Goal: Task Accomplishment & Management: Manage account settings

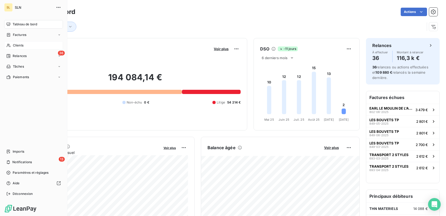
click at [20, 45] on span "Clients" at bounding box center [18, 45] width 11 height 5
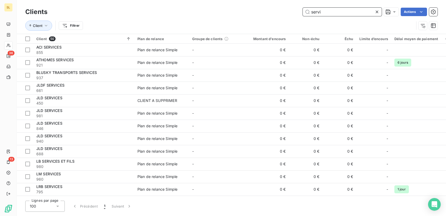
drag, startPoint x: 328, startPoint y: 9, endPoint x: 310, endPoint y: 11, distance: 18.0
click at [310, 11] on input "servi" at bounding box center [342, 12] width 79 height 8
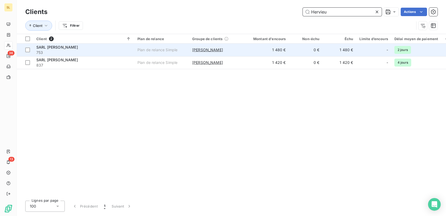
type input "Hervieu"
click at [48, 49] on span "SARL [PERSON_NAME]" at bounding box center [57, 47] width 42 height 4
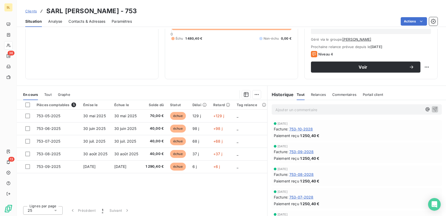
click at [30, 10] on span "Clients" at bounding box center [31, 11] width 12 height 4
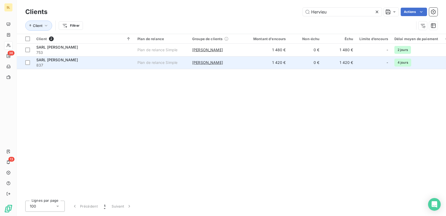
click at [43, 60] on span "SARL [PERSON_NAME]" at bounding box center [57, 59] width 42 height 4
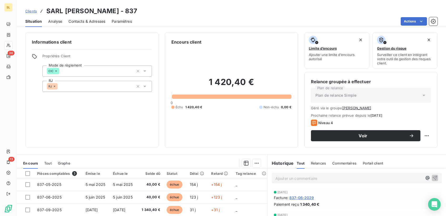
click at [33, 10] on span "Clients" at bounding box center [31, 11] width 12 height 4
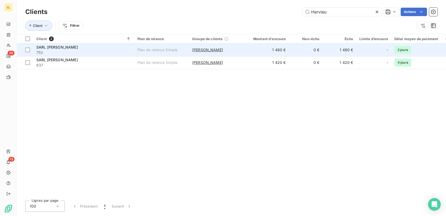
click at [46, 47] on span "SARL [PERSON_NAME]" at bounding box center [57, 47] width 42 height 4
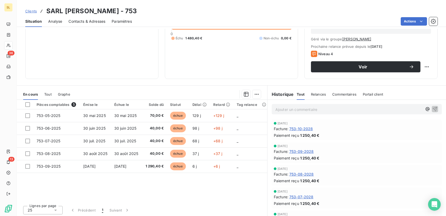
scroll to position [69, 0]
click at [28, 10] on span "Clients" at bounding box center [31, 11] width 12 height 4
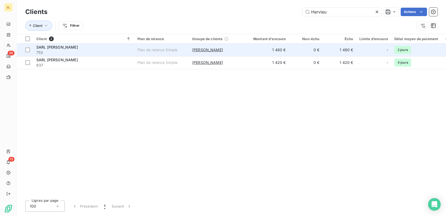
click at [42, 48] on span "SARL [PERSON_NAME]" at bounding box center [57, 47] width 42 height 4
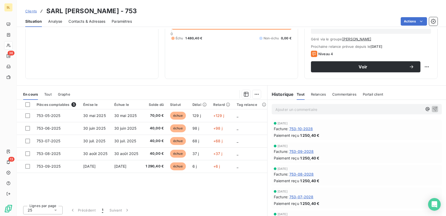
scroll to position [69, 0]
click at [33, 10] on span "Clients" at bounding box center [31, 11] width 12 height 4
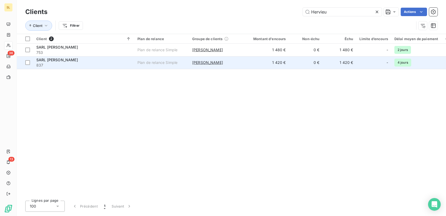
click at [43, 58] on span "SARL [PERSON_NAME]" at bounding box center [57, 59] width 42 height 4
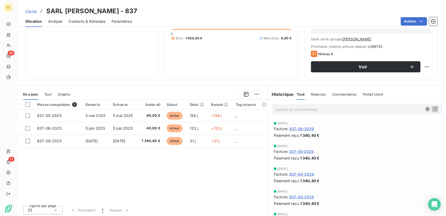
scroll to position [69, 0]
click at [31, 9] on span "Clients" at bounding box center [31, 11] width 12 height 4
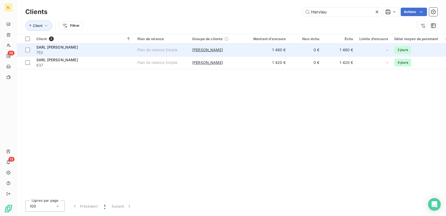
click at [40, 48] on span "SARL [PERSON_NAME]" at bounding box center [57, 47] width 42 height 4
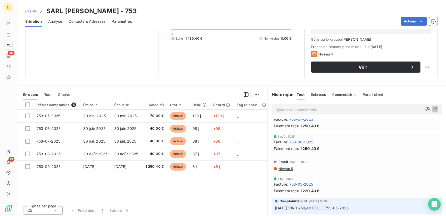
scroll to position [977, 0]
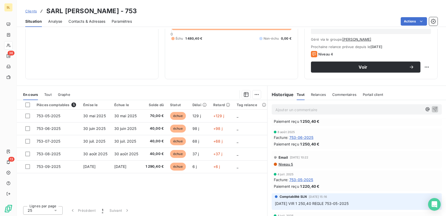
click at [339, 93] on span "Commentaires" at bounding box center [345, 94] width 24 height 4
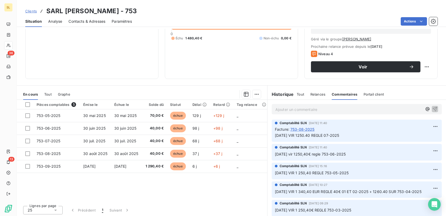
scroll to position [69, 0]
click at [29, 11] on span "Clients" at bounding box center [31, 11] width 12 height 4
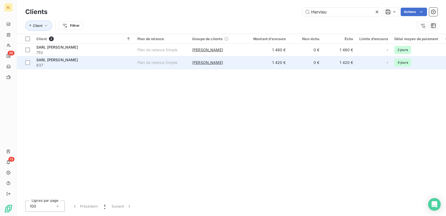
click at [42, 60] on span "SARL [PERSON_NAME]" at bounding box center [57, 59] width 42 height 4
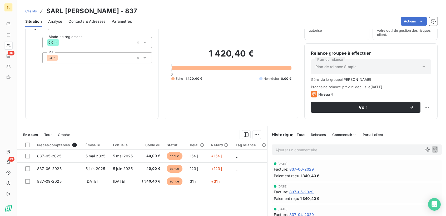
scroll to position [30, 0]
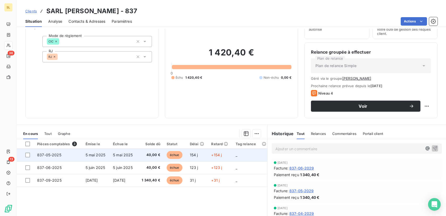
click at [176, 151] on span "échue" at bounding box center [175, 155] width 16 height 8
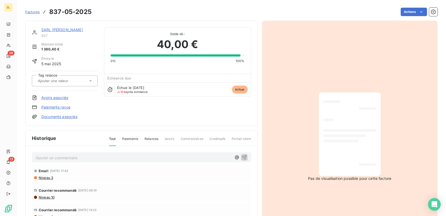
click at [62, 104] on link "Paiements reçus" at bounding box center [55, 106] width 29 height 5
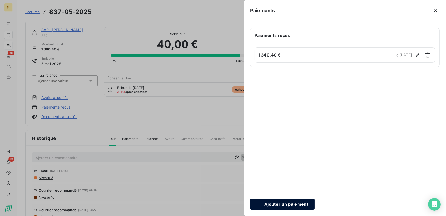
click at [272, 203] on button "Ajouter un paiement" at bounding box center [282, 203] width 65 height 11
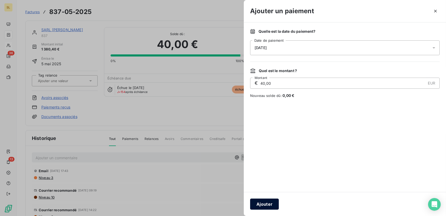
click at [267, 208] on button "Ajouter" at bounding box center [264, 203] width 29 height 11
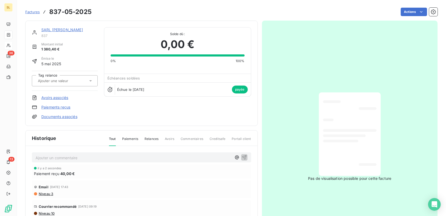
click at [34, 13] on span "Factures" at bounding box center [32, 12] width 14 height 4
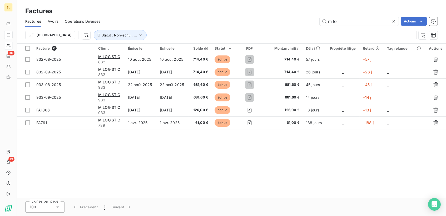
drag, startPoint x: 344, startPoint y: 20, endPoint x: 304, endPoint y: 20, distance: 39.8
click at [304, 20] on div "m lo Actions" at bounding box center [272, 21] width 331 height 8
type input "her"
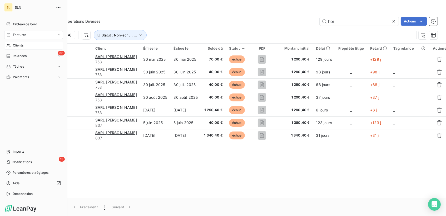
click at [13, 46] on span "Clients" at bounding box center [18, 45] width 11 height 5
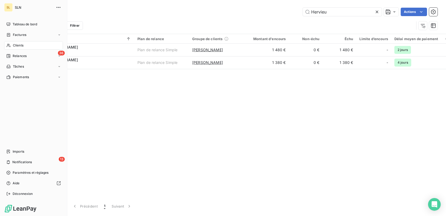
click at [19, 43] on span "Clients" at bounding box center [18, 45] width 11 height 5
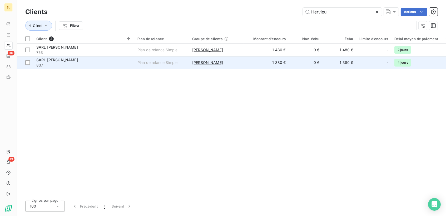
click at [38, 60] on span "SARL [PERSON_NAME]" at bounding box center [57, 59] width 42 height 4
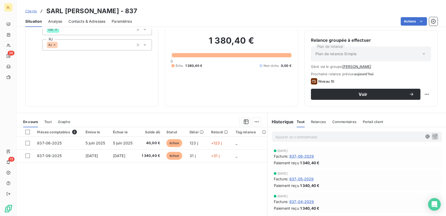
scroll to position [45, 0]
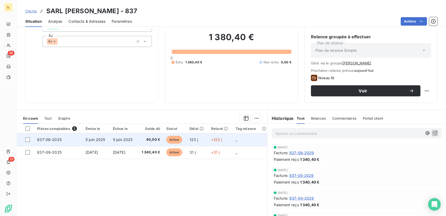
click at [178, 138] on span "échue" at bounding box center [175, 139] width 16 height 8
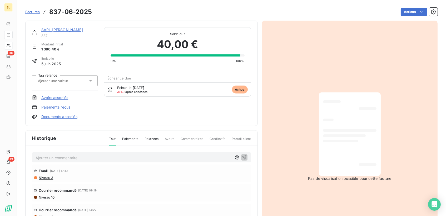
click at [68, 106] on link "Paiements reçus" at bounding box center [55, 106] width 29 height 5
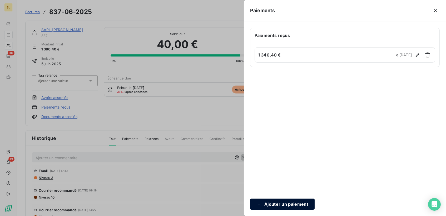
click at [268, 204] on button "Ajouter un paiement" at bounding box center [282, 203] width 65 height 11
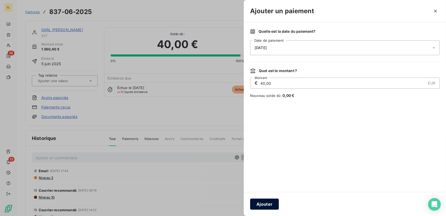
click at [274, 203] on button "Ajouter" at bounding box center [264, 203] width 29 height 11
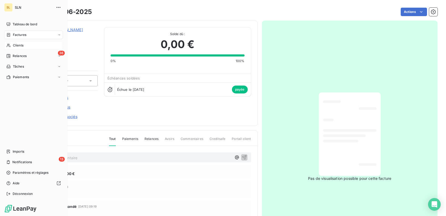
click at [18, 44] on span "Clients" at bounding box center [18, 45] width 11 height 5
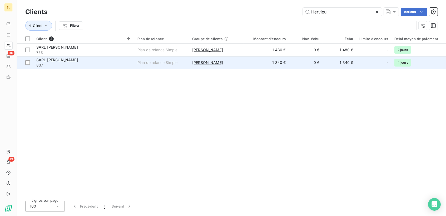
click at [44, 61] on span "SARL [PERSON_NAME]" at bounding box center [57, 59] width 42 height 4
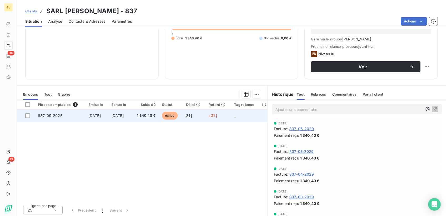
scroll to position [69, 0]
click at [177, 114] on span "échue" at bounding box center [170, 116] width 16 height 8
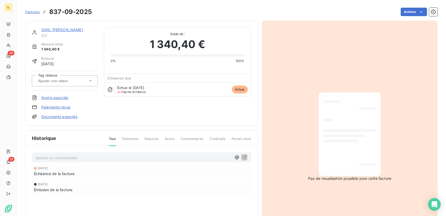
click at [62, 107] on link "Paiements reçus" at bounding box center [55, 106] width 29 height 5
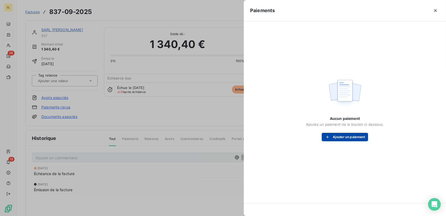
click at [345, 136] on button "Ajouter un paiement" at bounding box center [345, 137] width 46 height 8
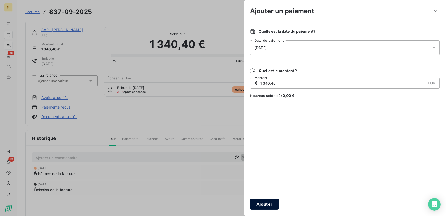
click at [270, 201] on button "Ajouter" at bounding box center [264, 203] width 29 height 11
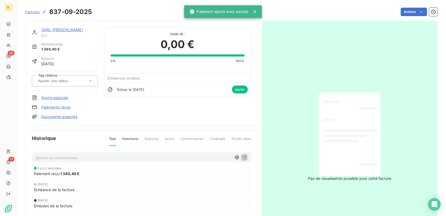
click at [125, 155] on p "Ajouter un commentaire ﻿" at bounding box center [134, 157] width 196 height 7
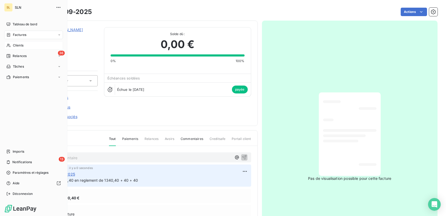
click at [19, 46] on span "Clients" at bounding box center [18, 45] width 11 height 5
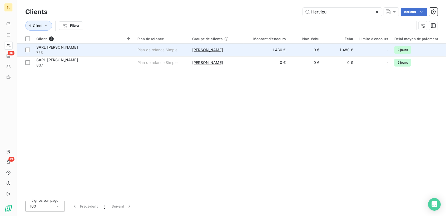
click at [39, 48] on span "SARL [PERSON_NAME]" at bounding box center [57, 47] width 42 height 4
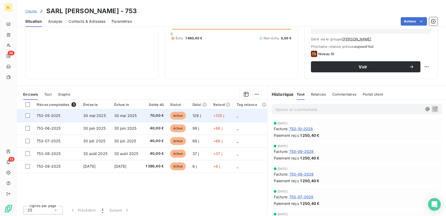
scroll to position [69, 0]
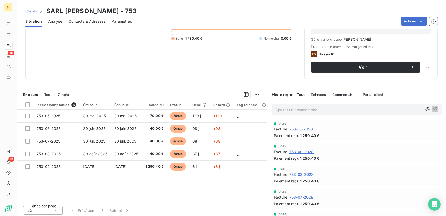
click at [32, 12] on span "Clients" at bounding box center [31, 11] width 12 height 4
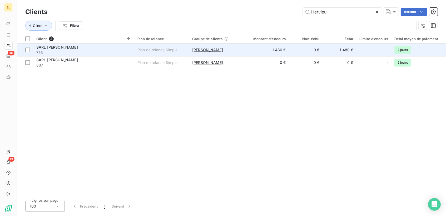
click at [40, 47] on span "SARL [PERSON_NAME]" at bounding box center [57, 47] width 42 height 4
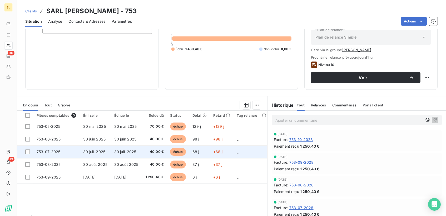
scroll to position [64, 0]
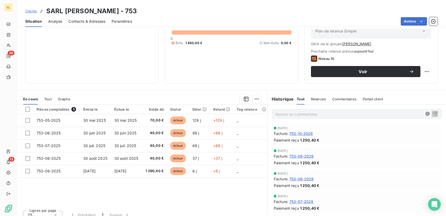
click at [340, 98] on span "Commentaires" at bounding box center [345, 99] width 24 height 4
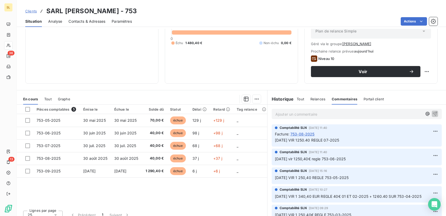
click at [296, 141] on p "[DATE] VIR 1250.40 REGLE 07-2025" at bounding box center [357, 140] width 164 height 6
click at [436, 129] on html "SL 36 13 Clients SARL [PERSON_NAME] - 753 Situation Analyse Contacts & Adresses…" at bounding box center [223, 108] width 446 height 216
click at [420, 141] on div "Editer" at bounding box center [423, 141] width 30 height 8
click at [332, 138] on span "[DATE] VIR 1250.40 REGLE 07-2025" at bounding box center [307, 140] width 65 height 4
click at [438, 154] on html "SL 36 13 Clients SARL [PERSON_NAME] - 753 Situation Analyse Contacts & Adresses…" at bounding box center [223, 108] width 446 height 216
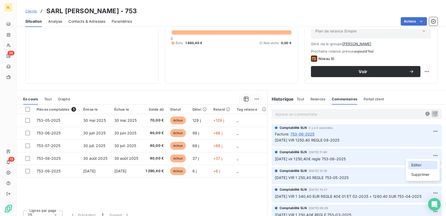
click at [424, 162] on div "Editer" at bounding box center [423, 164] width 30 height 8
click at [343, 156] on span "[DATE] vir 1250,40€ regle 753-06-2025" at bounding box center [310, 158] width 71 height 4
click at [349, 168] on div "Comptabilité SLN [DATE] 15:16" at bounding box center [357, 170] width 164 height 5
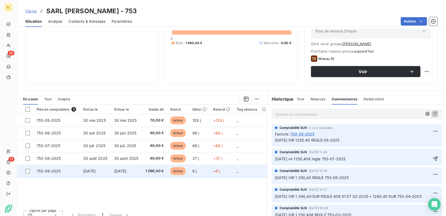
click at [182, 171] on span "échue" at bounding box center [178, 171] width 16 height 8
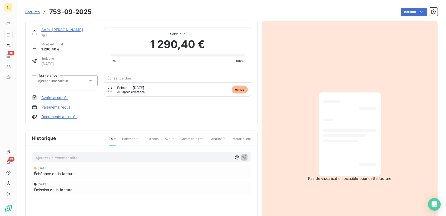
click at [60, 104] on link "Paiements reçus" at bounding box center [55, 106] width 29 height 5
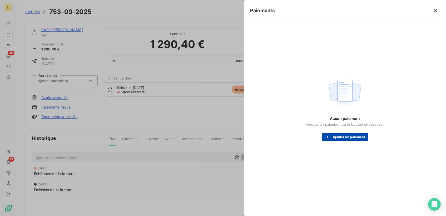
click at [345, 139] on button "Ajouter un paiement" at bounding box center [345, 137] width 46 height 8
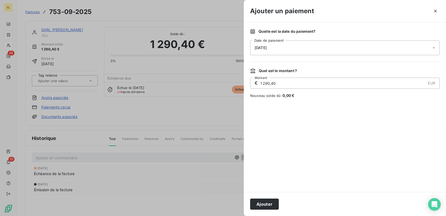
click at [257, 47] on span "[DATE]" at bounding box center [261, 48] width 12 height 4
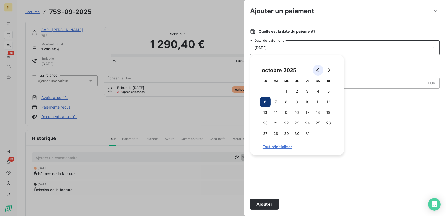
click at [320, 70] on icon "Go to previous month" at bounding box center [318, 70] width 4 height 4
click at [279, 131] on button "30" at bounding box center [276, 133] width 11 height 11
click at [265, 202] on button "Ajouter" at bounding box center [264, 203] width 29 height 11
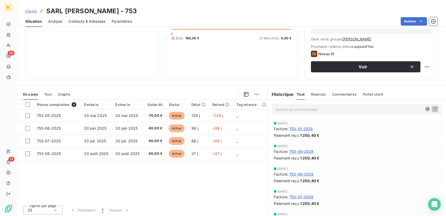
scroll to position [69, 0]
